Goal: Task Accomplishment & Management: Manage account settings

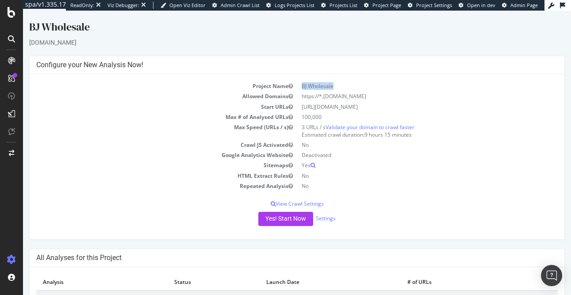
drag, startPoint x: 338, startPoint y: 89, endPoint x: 298, endPoint y: 88, distance: 39.8
click at [298, 88] on td "BJ Wholesale" at bounding box center [427, 86] width 261 height 10
copy td "BJ Wholesale"
click at [328, 217] on link "Settings" at bounding box center [326, 218] width 20 height 8
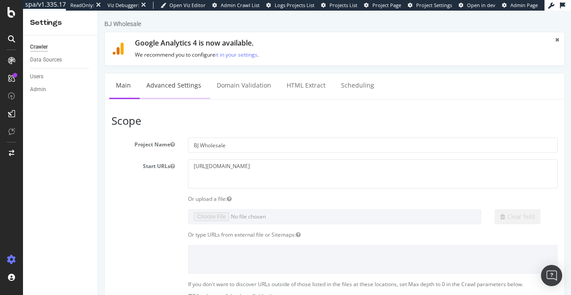
scroll to position [8, 0]
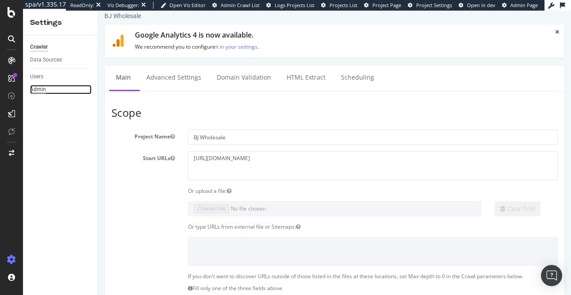
click at [45, 91] on div "Admin" at bounding box center [38, 89] width 16 height 9
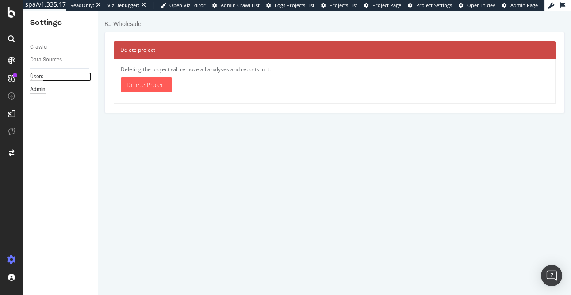
click at [38, 78] on div "Users" at bounding box center [36, 76] width 13 height 9
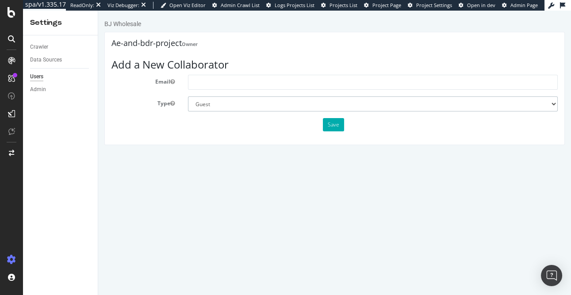
click at [286, 105] on select "Administrator Guest" at bounding box center [373, 103] width 370 height 15
click at [39, 59] on div "Data Sources" at bounding box center [46, 59] width 32 height 9
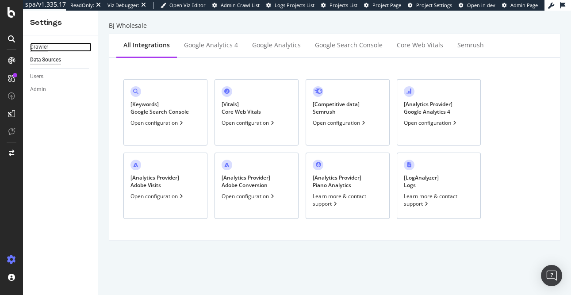
click at [38, 50] on div "Crawler" at bounding box center [39, 46] width 18 height 9
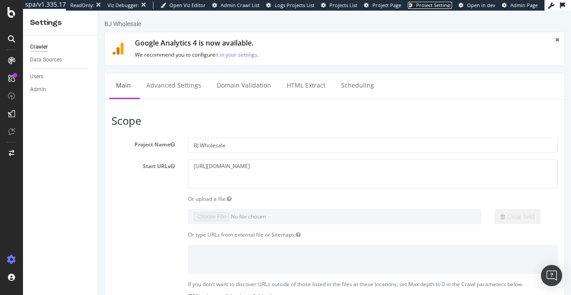
click at [429, 7] on span "Project Settings" at bounding box center [434, 5] width 36 height 7
